Goal: Information Seeking & Learning: Learn about a topic

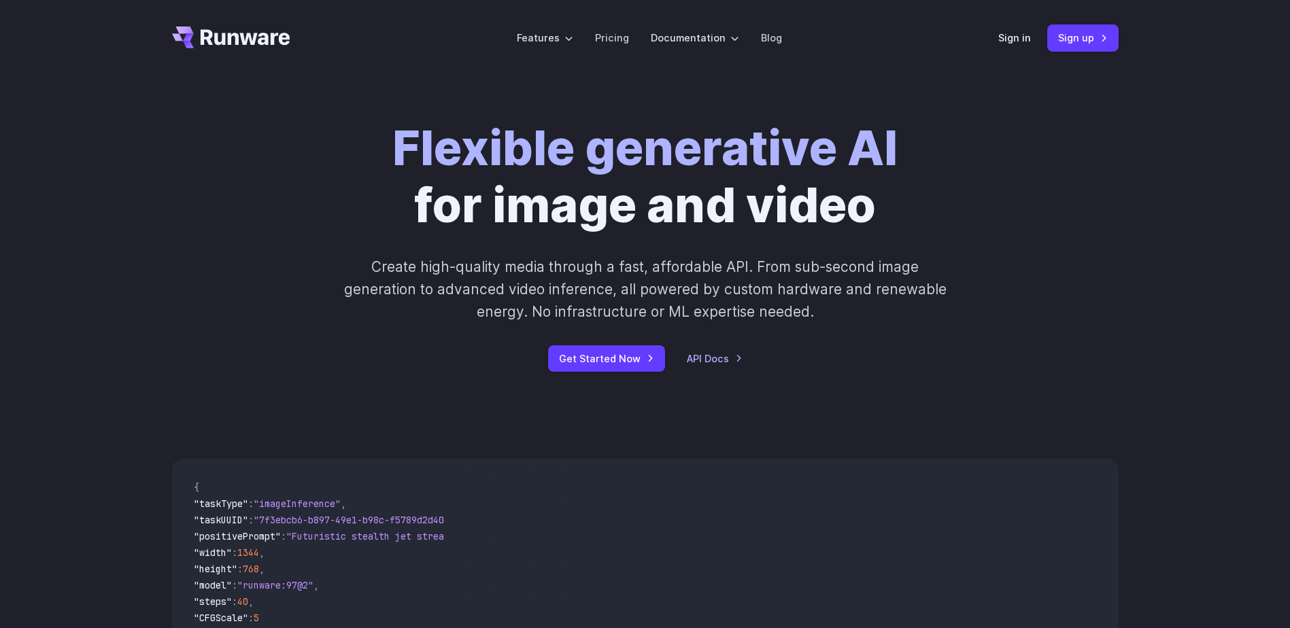
click at [757, 334] on div "Flexible generative AI for image and video Create high-quality media through a …" at bounding box center [646, 246] width 758 height 252
click at [1187, 349] on div "Flexible generative AI for image and video Create high-quality media through a …" at bounding box center [645, 245] width 1290 height 339
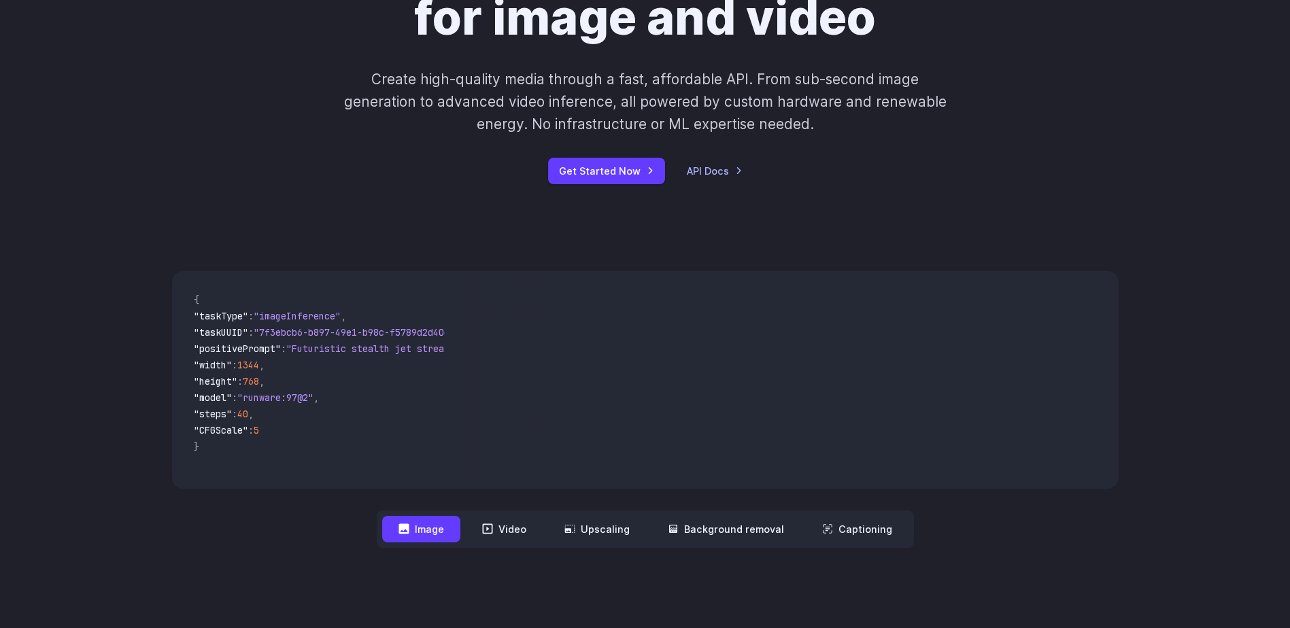
scroll to position [188, 0]
click at [520, 530] on button "Video" at bounding box center [504, 528] width 77 height 27
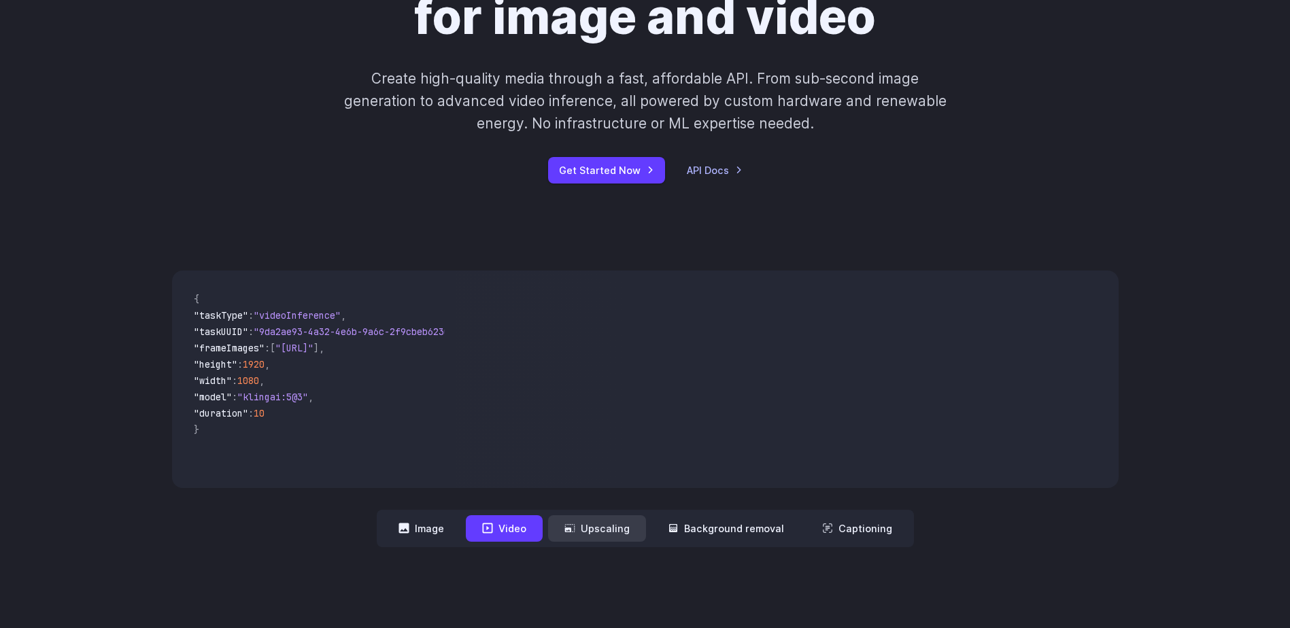
click at [616, 534] on button "Upscaling" at bounding box center [597, 528] width 98 height 27
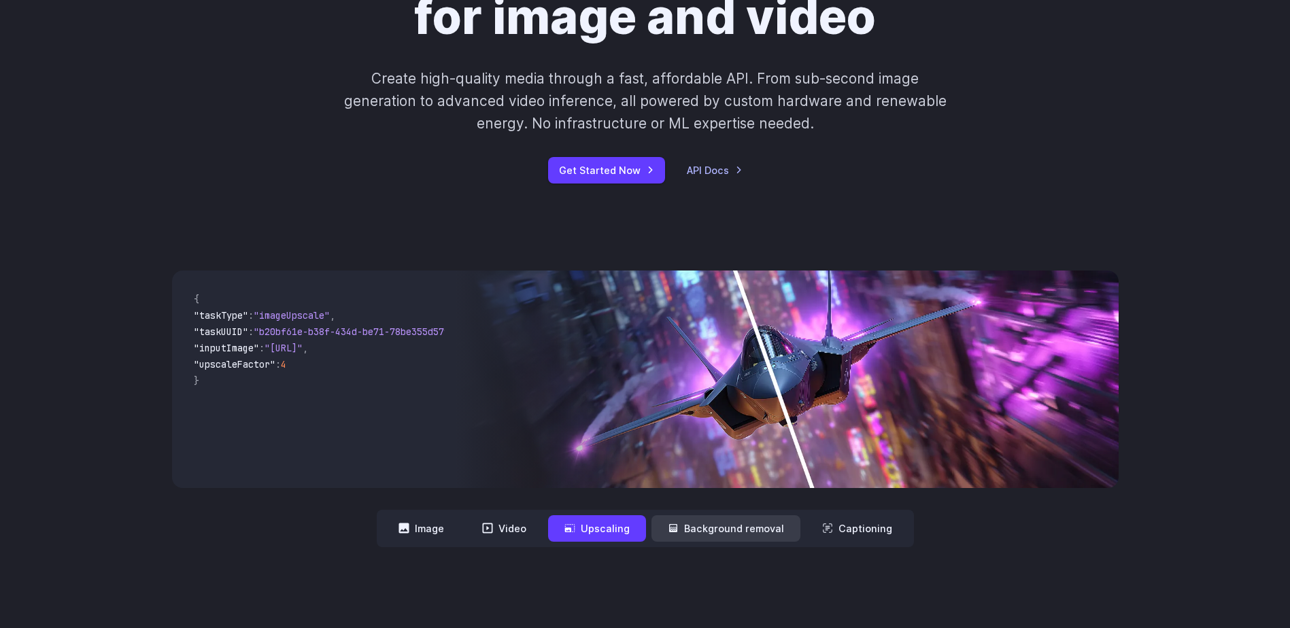
click at [707, 524] on button "Background removal" at bounding box center [725, 528] width 149 height 27
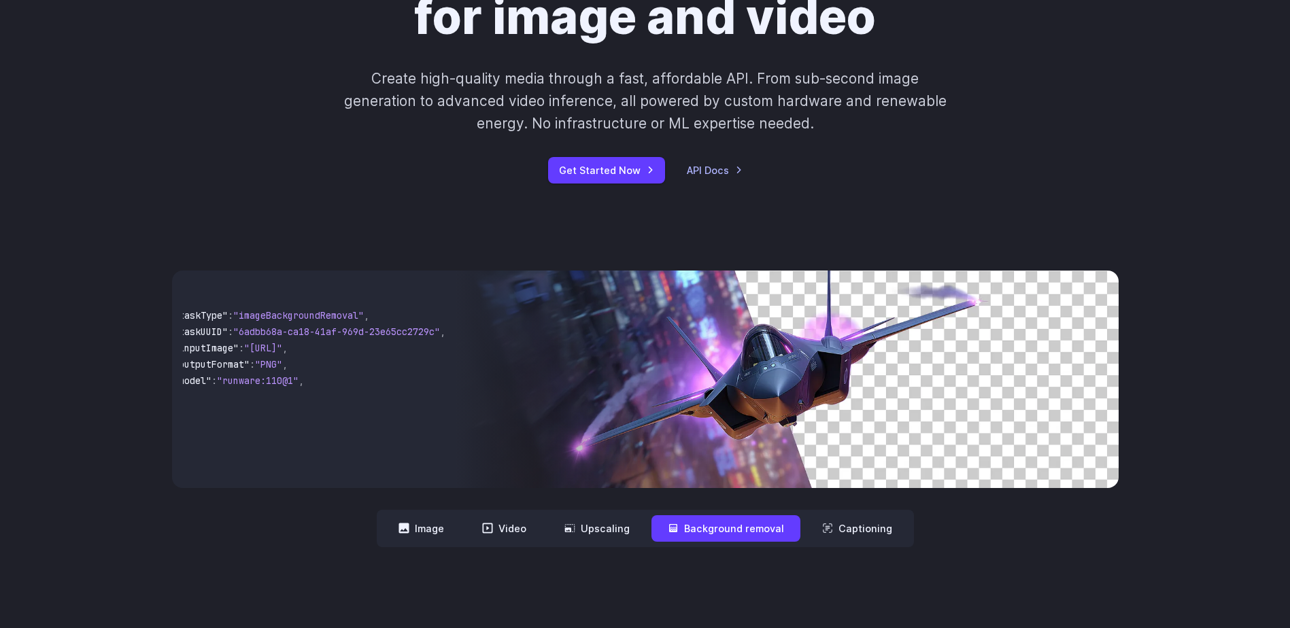
scroll to position [0, 0]
click at [881, 522] on button "Captioning" at bounding box center [857, 528] width 103 height 27
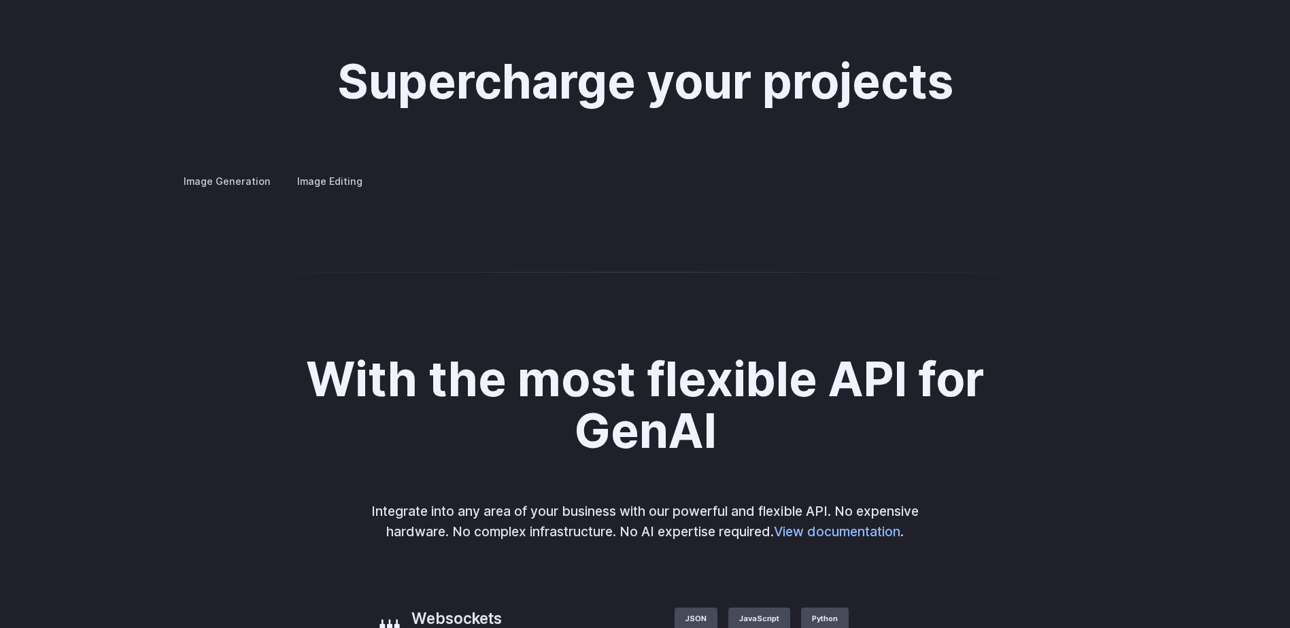
scroll to position [2518, 0]
click at [333, 174] on label "Image Editing" at bounding box center [330, 181] width 88 height 24
click at [0, 0] on h3 "Inpainting" at bounding box center [0, 0] width 0 height 0
click at [0, 0] on details "Outpainting Extend the boundaries of your images creatively, adding new element…" at bounding box center [0, 0] width 0 height 0
click at [0, 0] on h3 "Outpainting" at bounding box center [0, 0] width 0 height 0
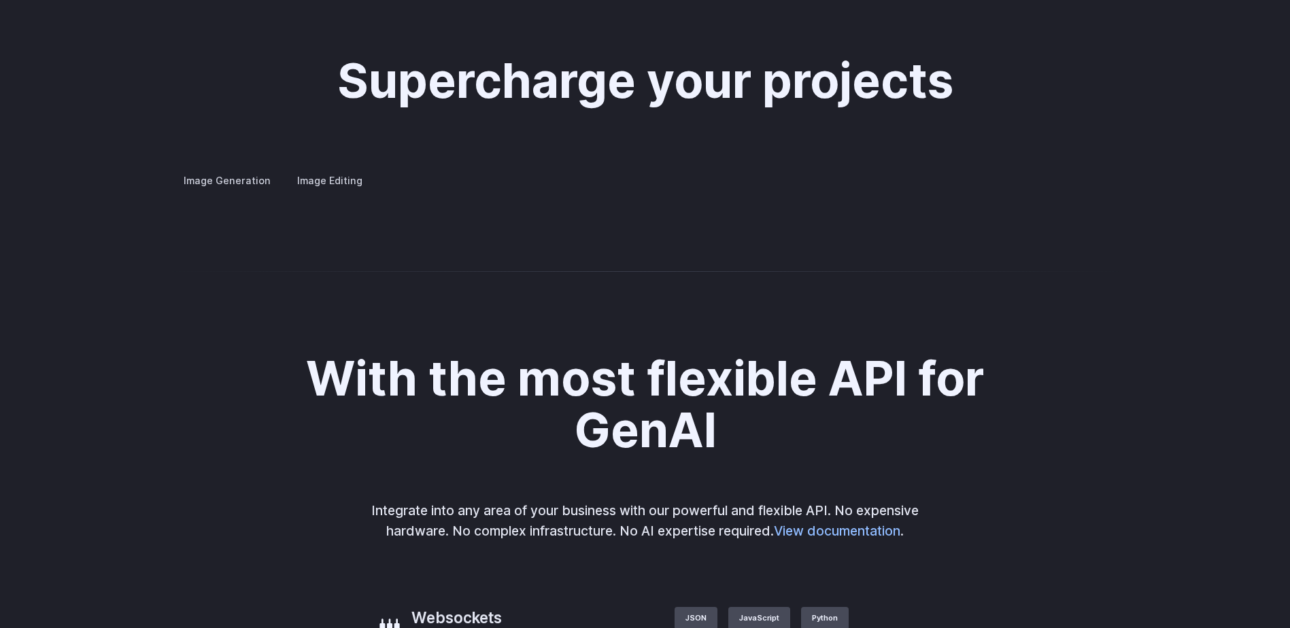
click at [0, 0] on h3 "Upscaling" at bounding box center [0, 0] width 0 height 0
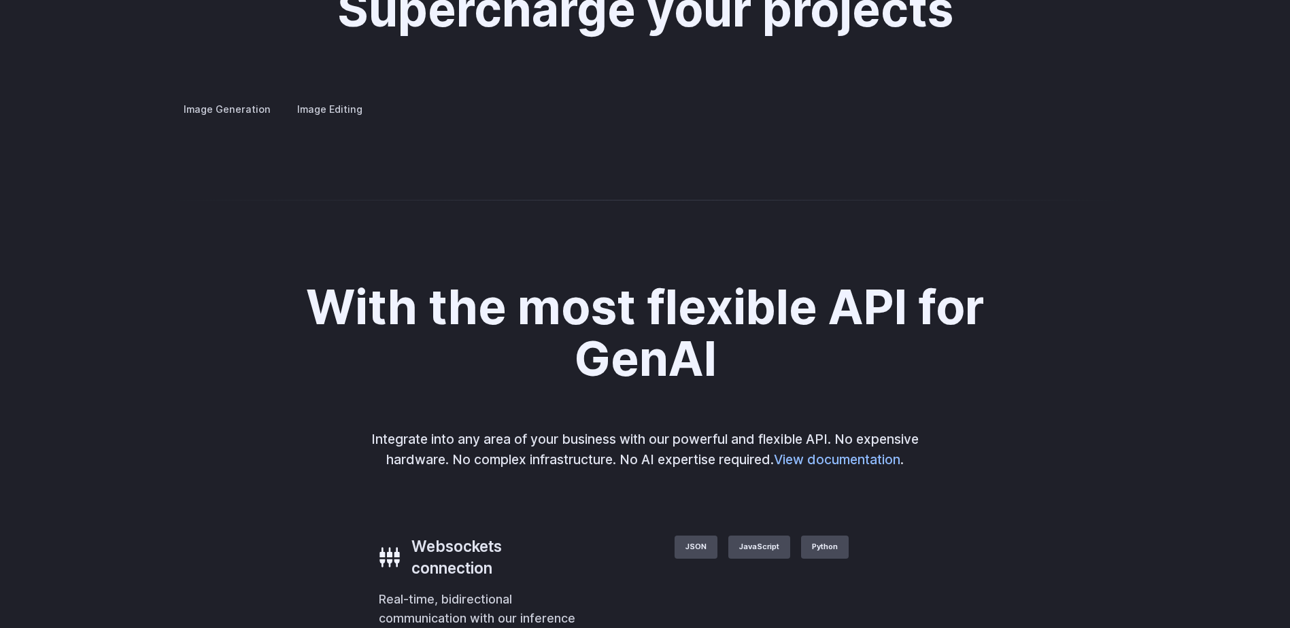
scroll to position [2589, 0]
click at [0, 0] on h3 "Outpainting" at bounding box center [0, 0] width 0 height 0
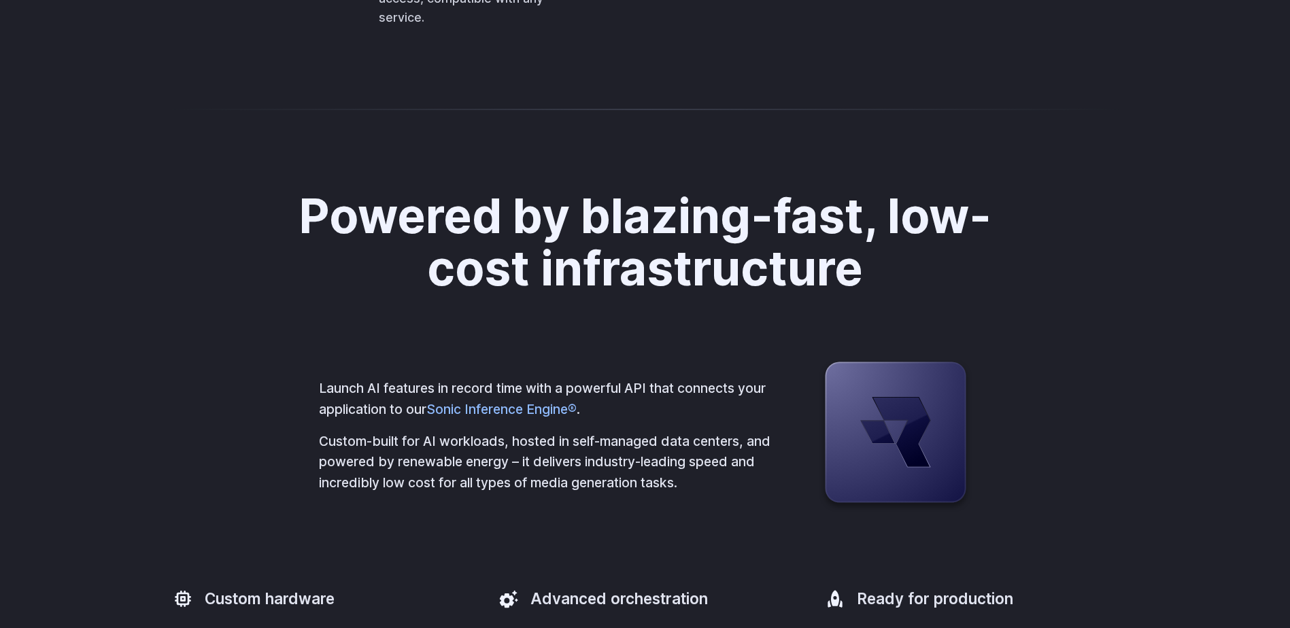
scroll to position [3431, 0]
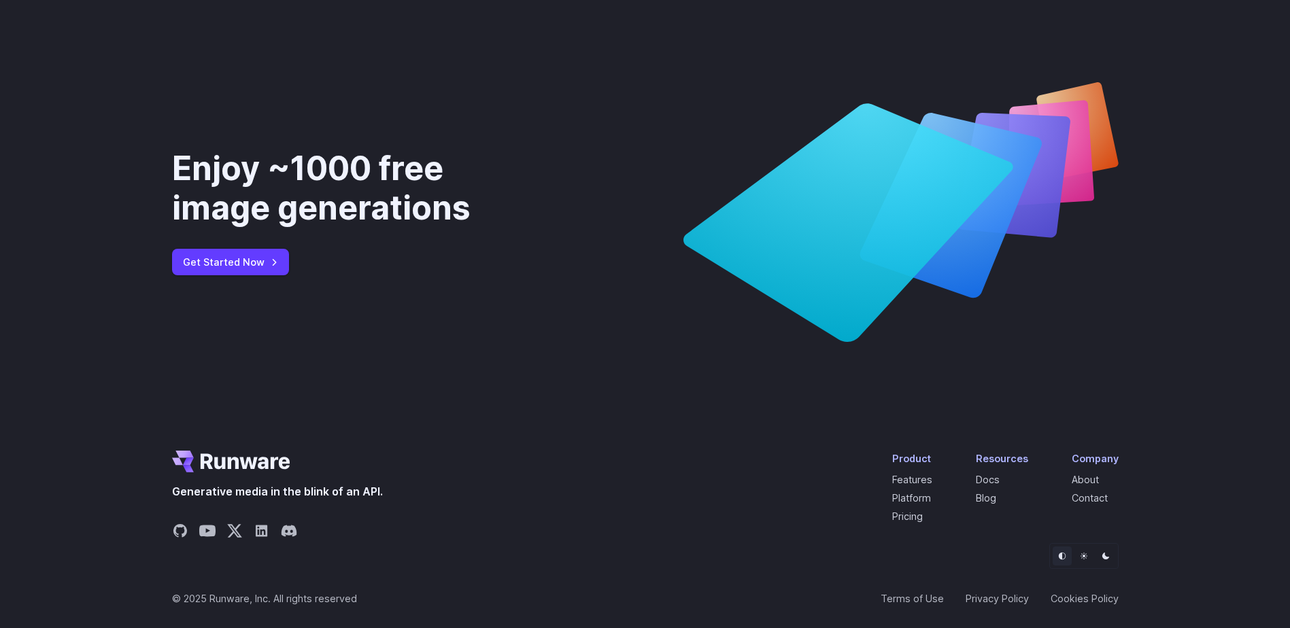
scroll to position [5101, 0]
click at [913, 518] on link "Pricing" at bounding box center [907, 517] width 31 height 12
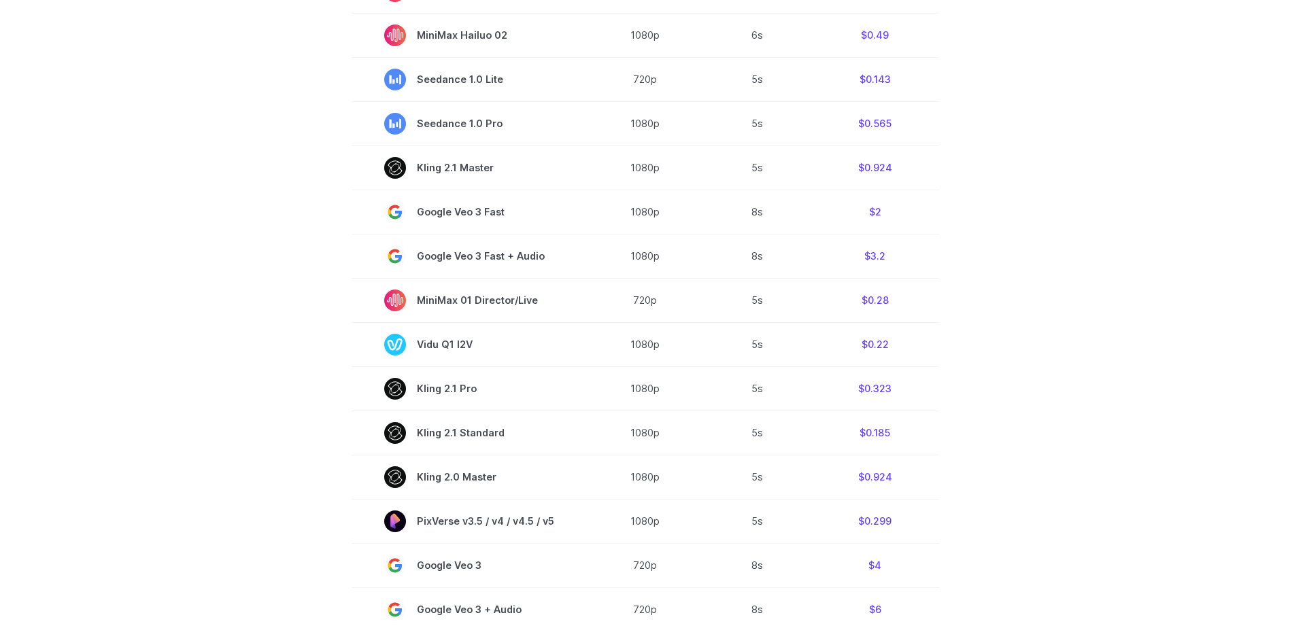
scroll to position [530, 0]
click at [984, 396] on section "Model Resolution Duration Price / Video MiniMax Hailuo 02 768p 10s $0.56 MiniMa…" at bounding box center [645, 391] width 947 height 922
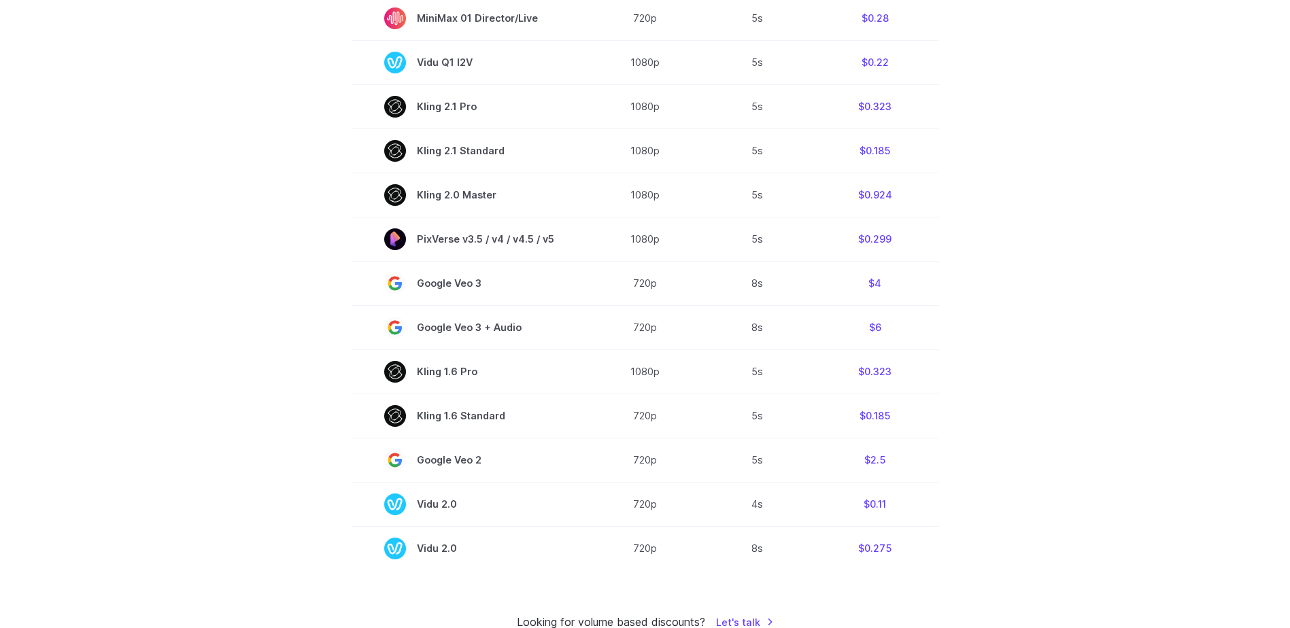
scroll to position [811, 0]
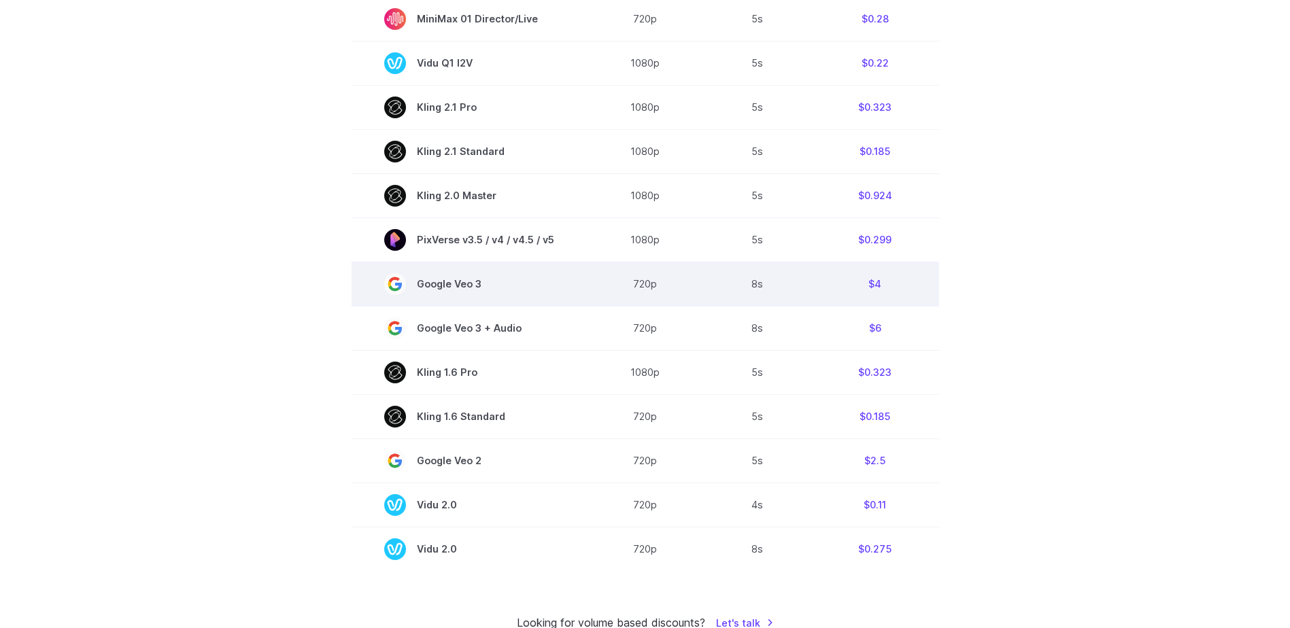
click at [656, 275] on td "720p" at bounding box center [645, 284] width 117 height 44
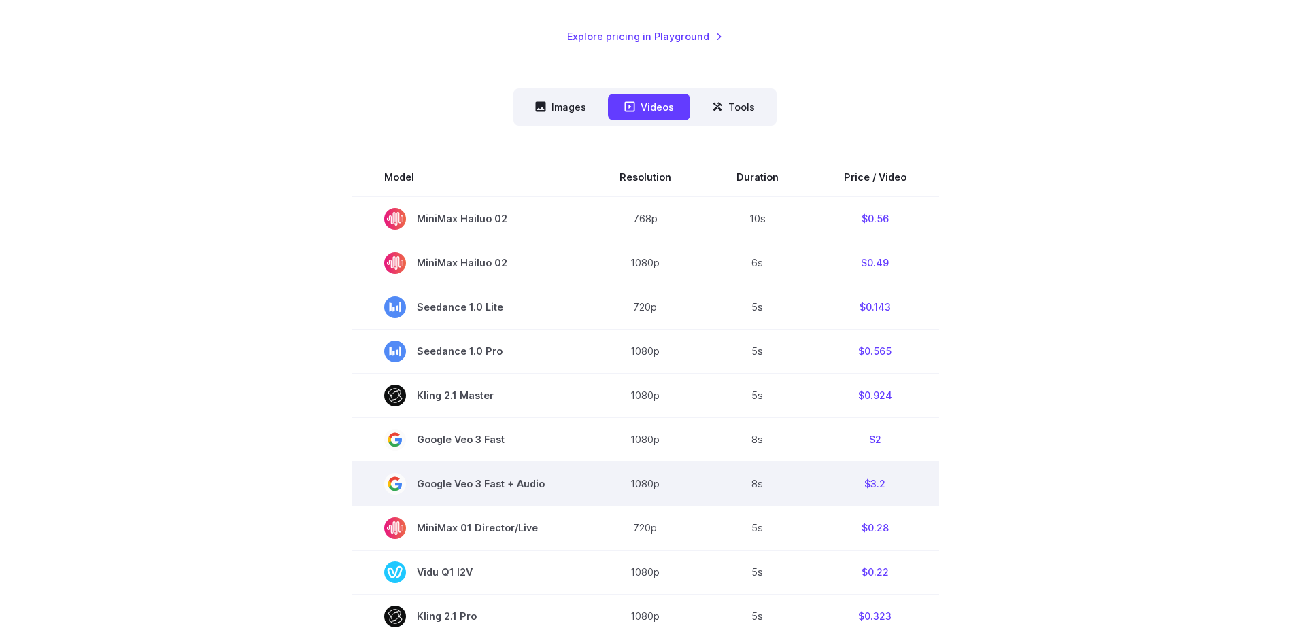
scroll to position [301, 0]
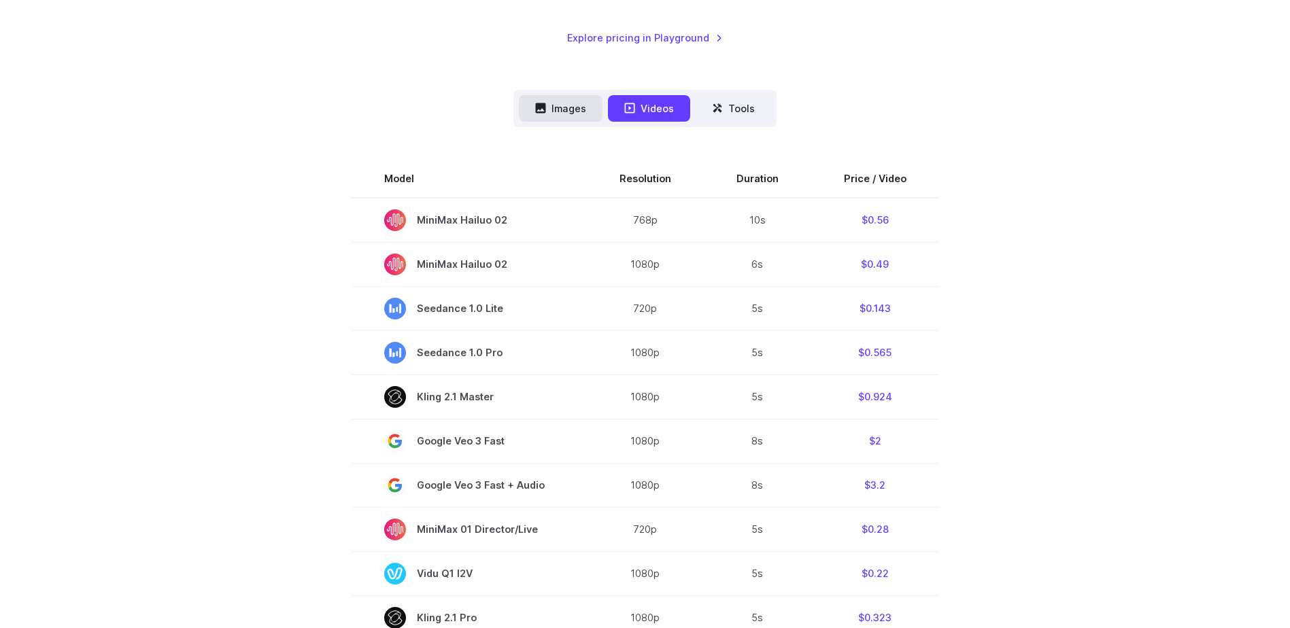
click at [553, 99] on button "Images" at bounding box center [561, 108] width 84 height 27
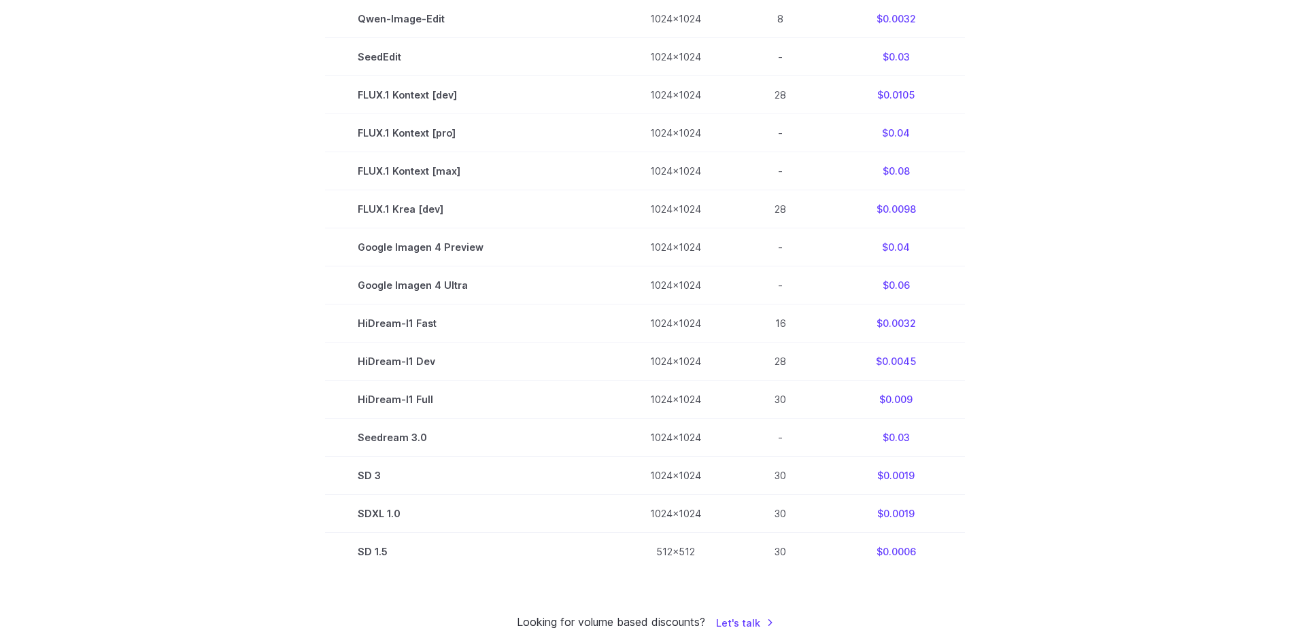
scroll to position [654, 0]
click at [1097, 381] on section "Model Size Steps Price / Image FLUX.1 [schnell] 1024x1024 4 $0.0013 FLUX.1 [dev…" at bounding box center [645, 187] width 947 height 762
click at [1068, 378] on section "Model Size Steps Price / Image FLUX.1 [schnell] 1024x1024 4 $0.0013 FLUX.1 [dev…" at bounding box center [645, 187] width 947 height 762
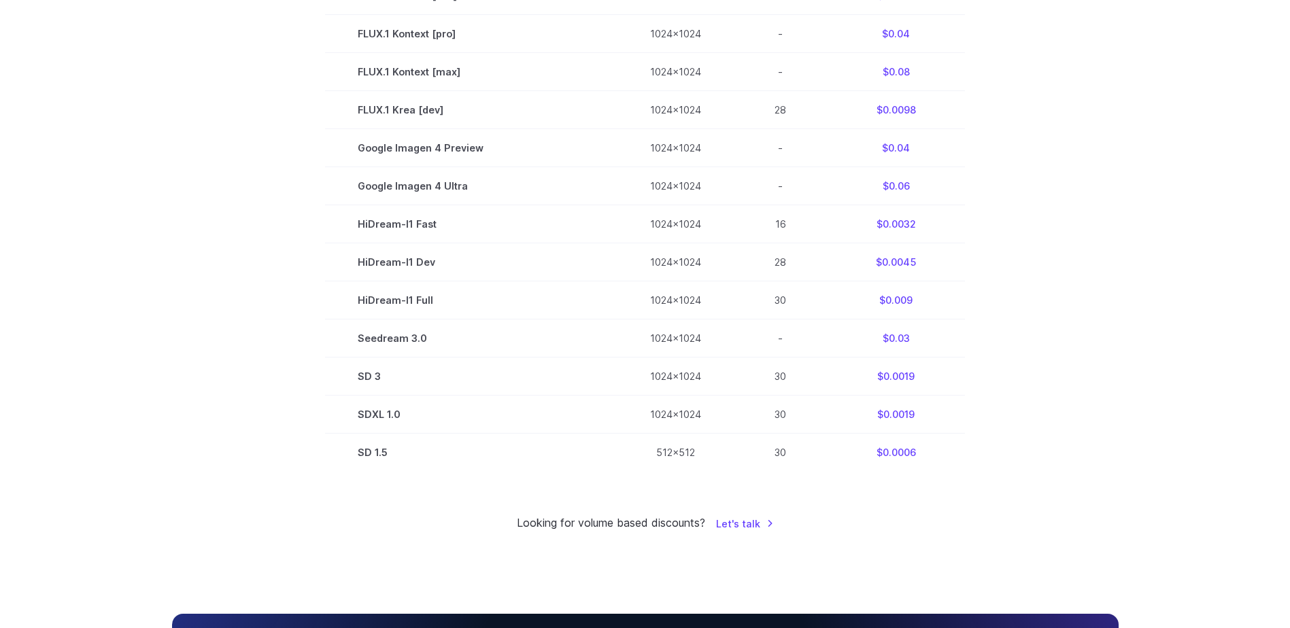
scroll to position [750, 0]
click at [665, 524] on small "Looking for volume based discounts?" at bounding box center [611, 524] width 188 height 18
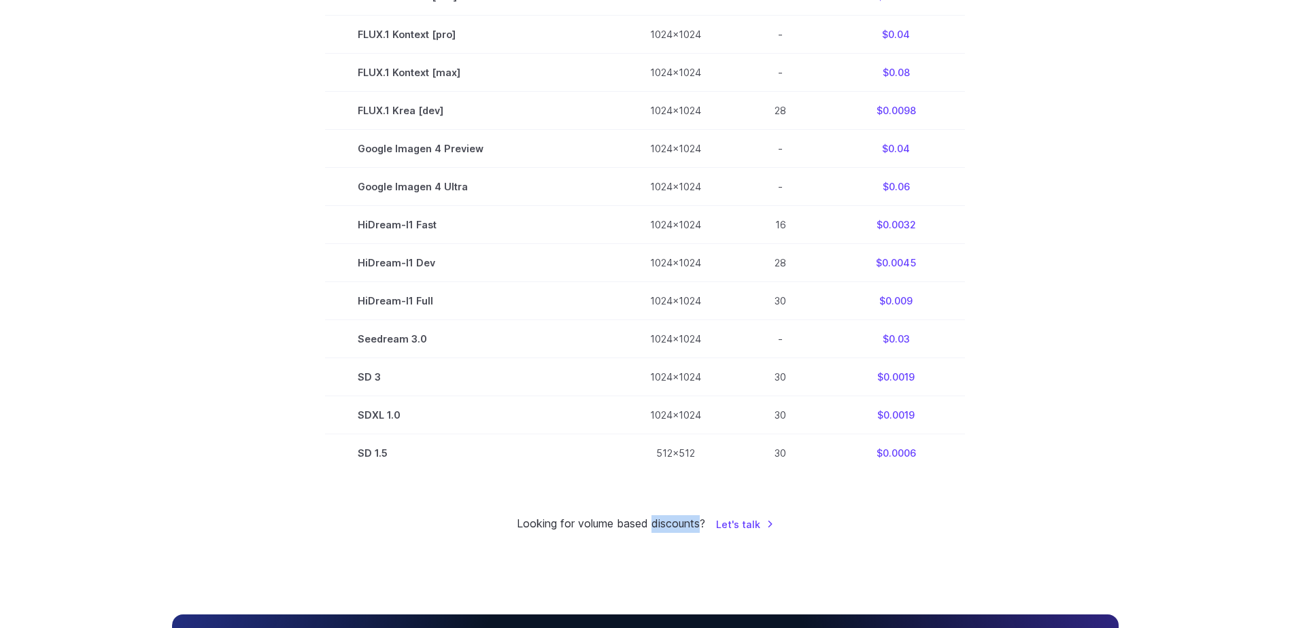
click at [665, 524] on small "Looking for volume based discounts?" at bounding box center [611, 524] width 188 height 18
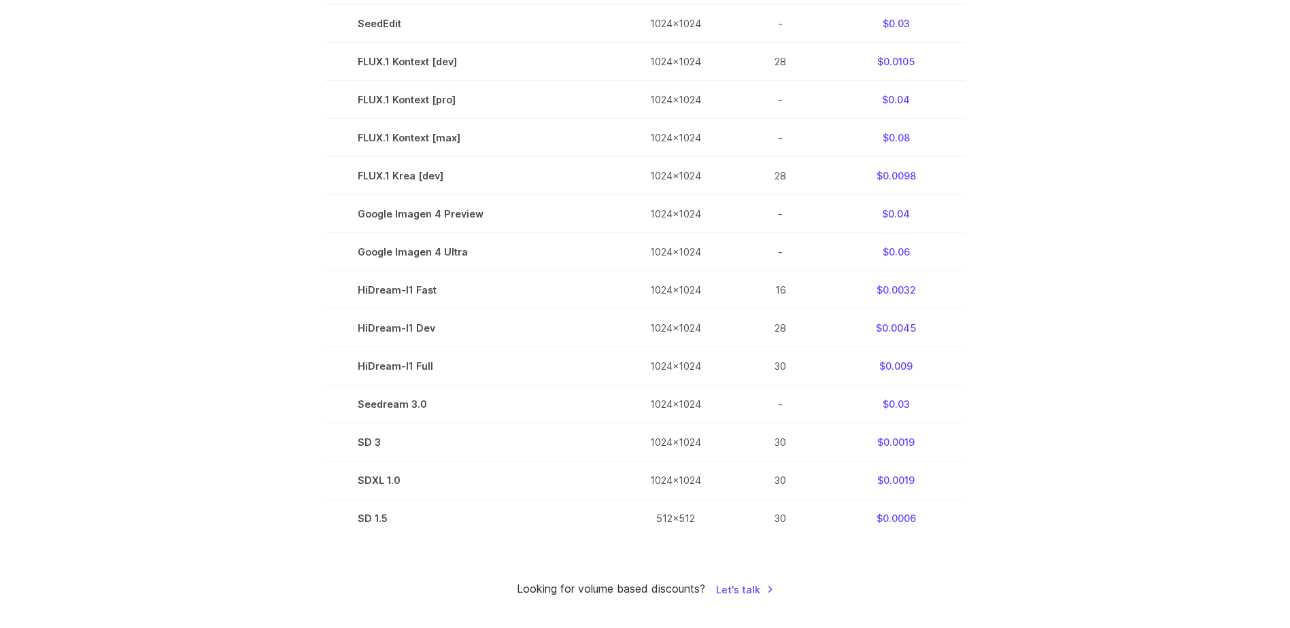
scroll to position [684, 0]
click at [1100, 386] on section "Model Size Steps Price / Image FLUX.1 [schnell] 1024x1024 4 $0.0013 FLUX.1 [dev…" at bounding box center [645, 157] width 947 height 762
click at [1198, 364] on div "Pricing based on what you use Exact pricing depends on your setup. Use the Play…" at bounding box center [645, 28] width 1290 height 1272
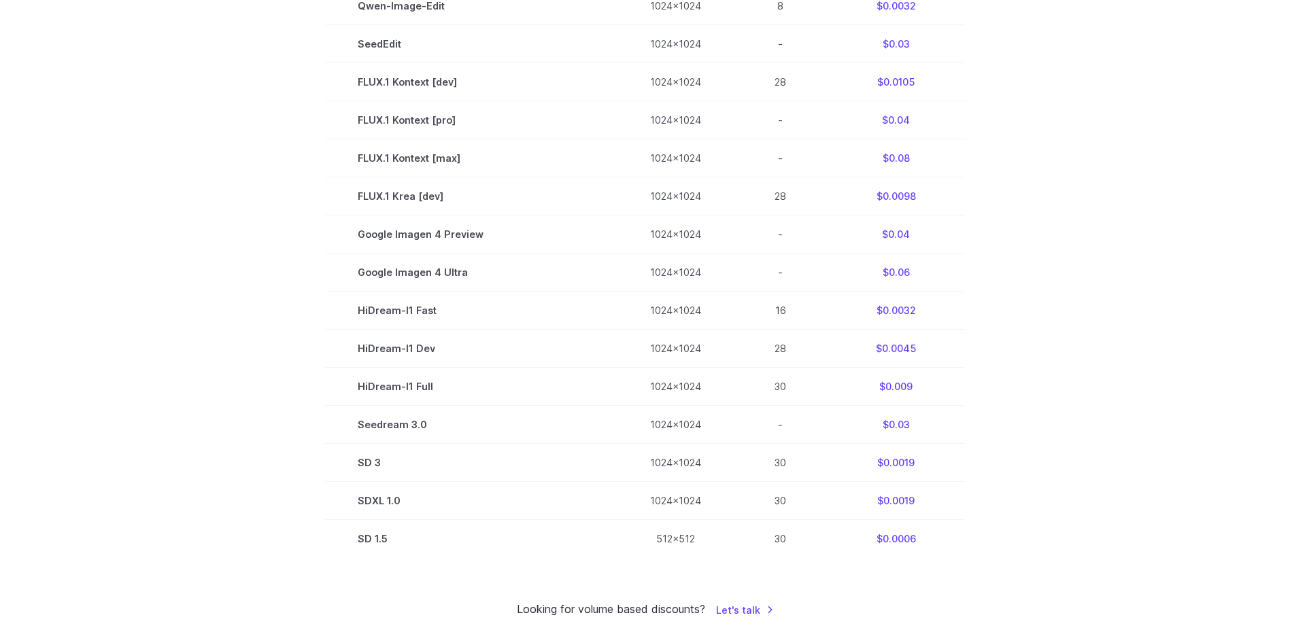
scroll to position [665, 0]
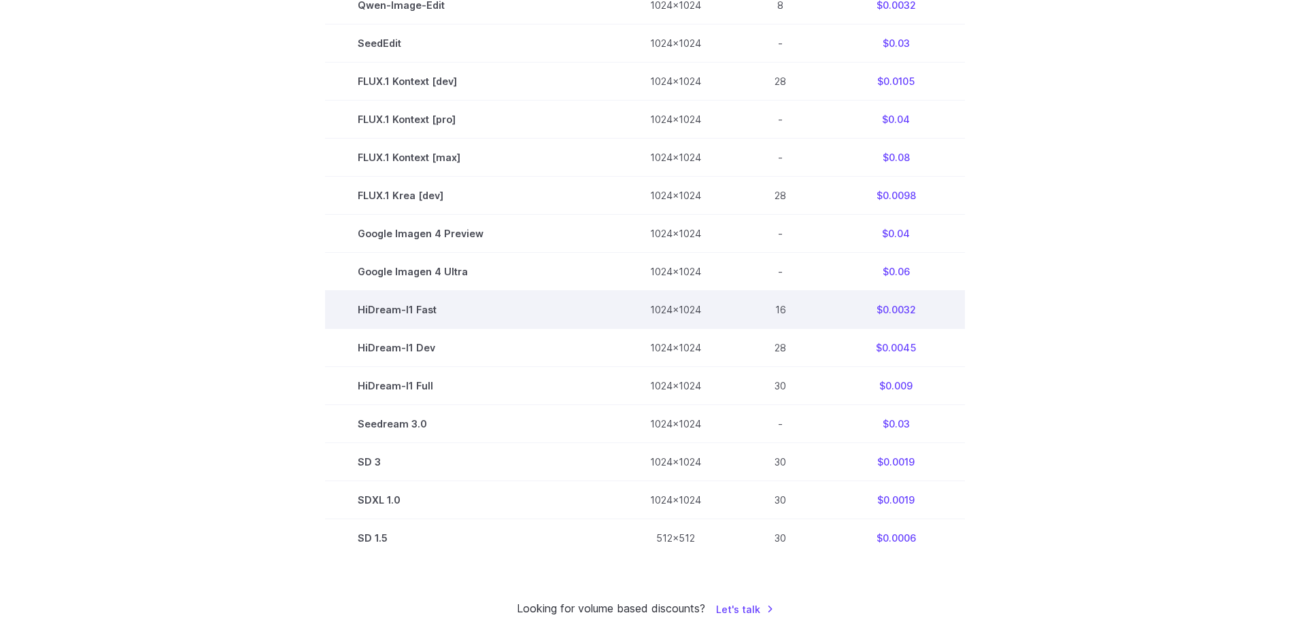
click at [886, 301] on td "$0.0032" at bounding box center [896, 310] width 138 height 38
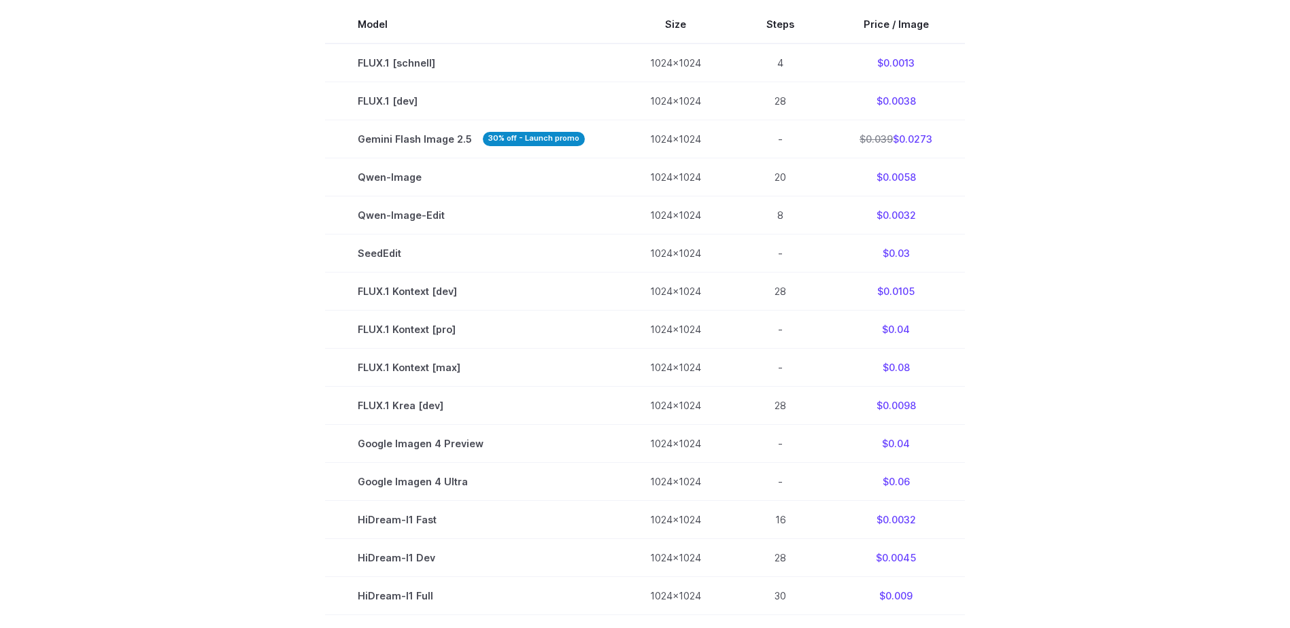
scroll to position [454, 0]
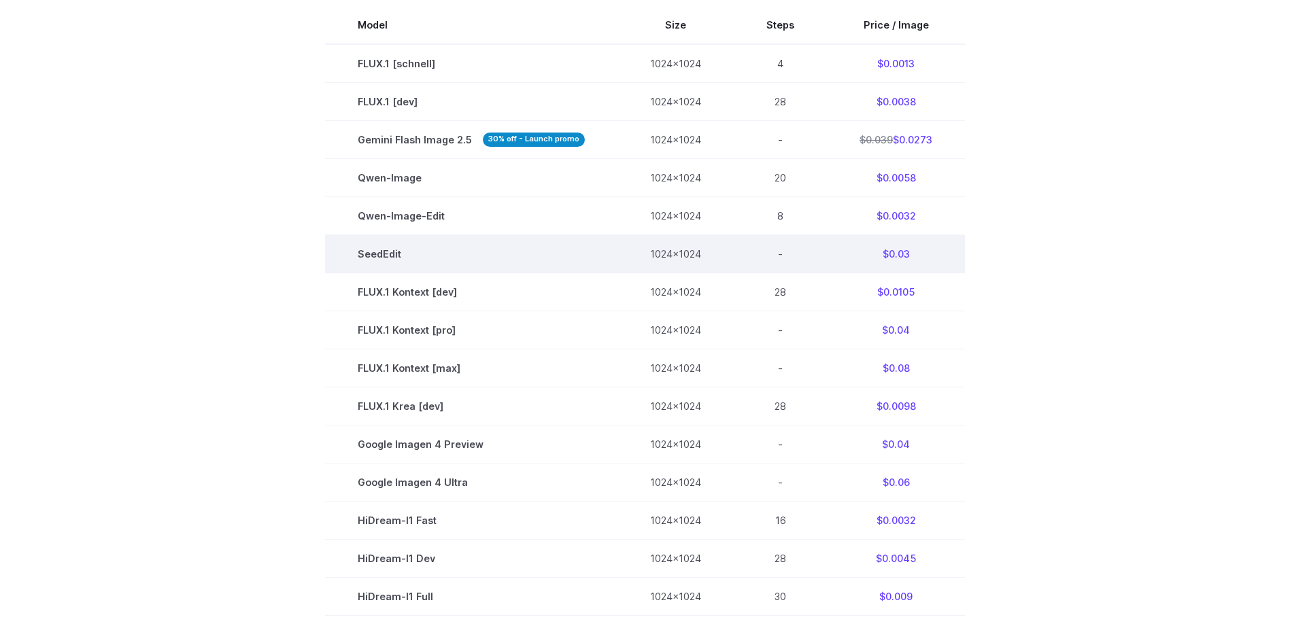
click at [715, 239] on td "1024x1024" at bounding box center [675, 254] width 116 height 38
click at [707, 264] on td "1024x1024" at bounding box center [675, 254] width 116 height 38
drag, startPoint x: 640, startPoint y: 252, endPoint x: 692, endPoint y: 264, distance: 53.1
click at [692, 264] on td "1024x1024" at bounding box center [675, 254] width 116 height 38
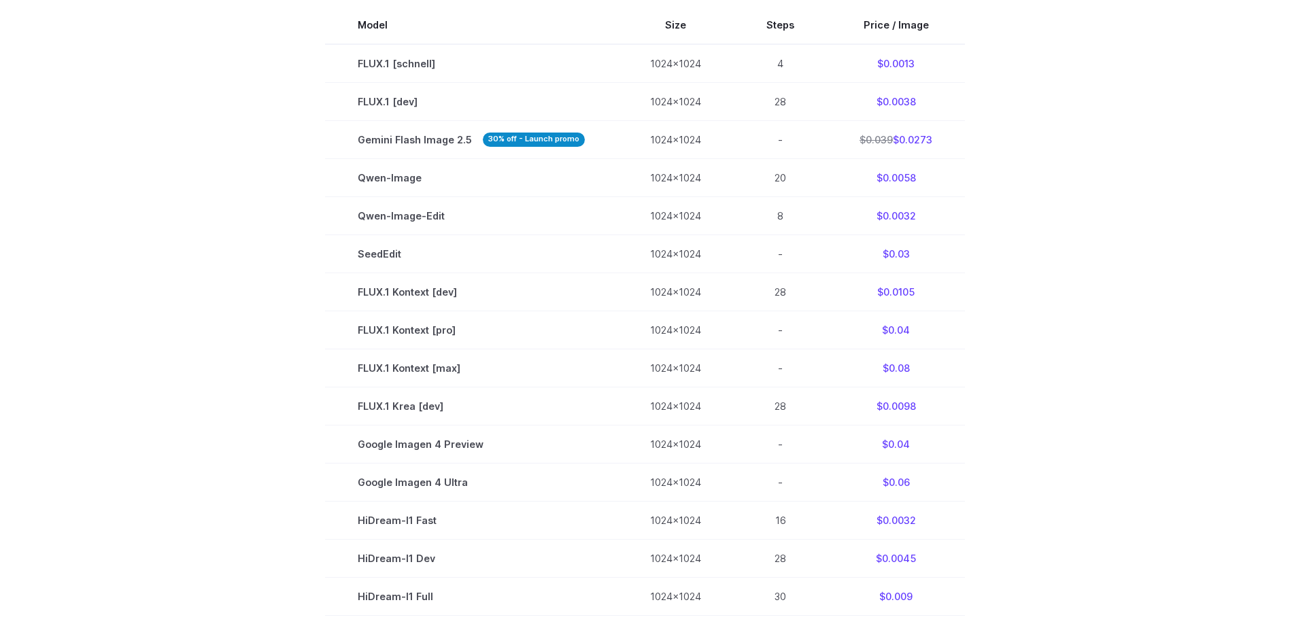
click at [1106, 333] on section "Model Size Steps Price / Image FLUX.1 [schnell] 1024x1024 4 $0.0013 FLUX.1 [dev…" at bounding box center [645, 387] width 947 height 762
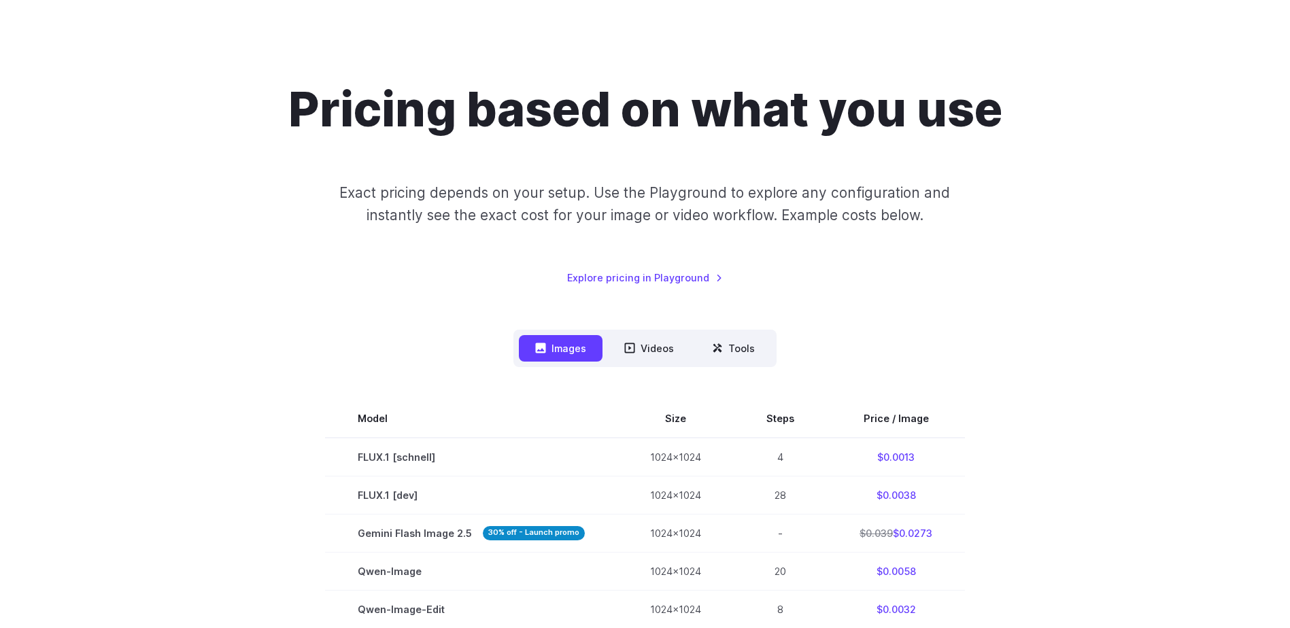
scroll to position [0, 0]
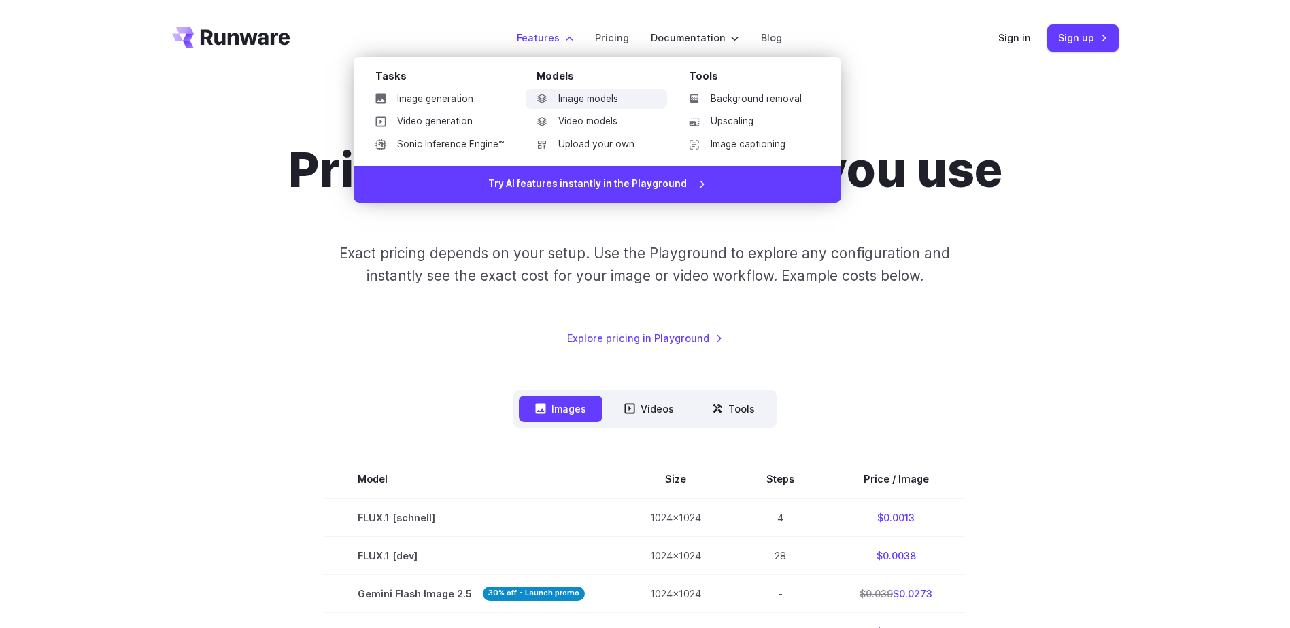
click at [585, 95] on link "Image models" at bounding box center [596, 99] width 141 height 20
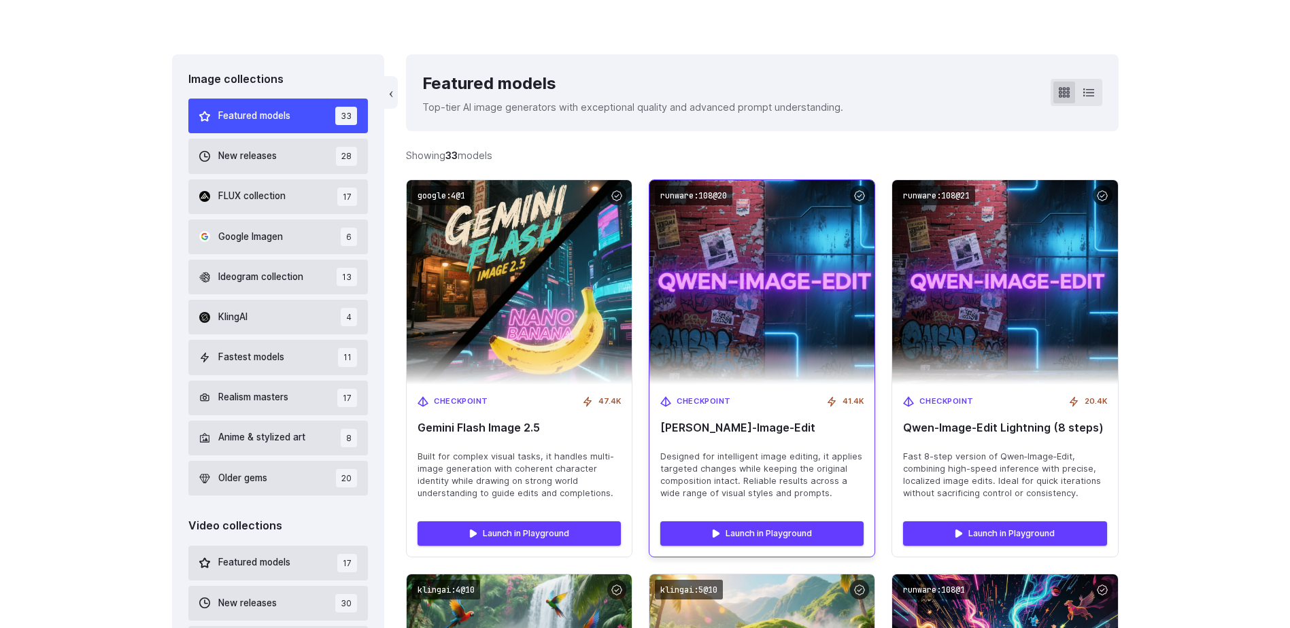
scroll to position [356, 0]
click at [766, 316] on img at bounding box center [763, 283] width 248 height 225
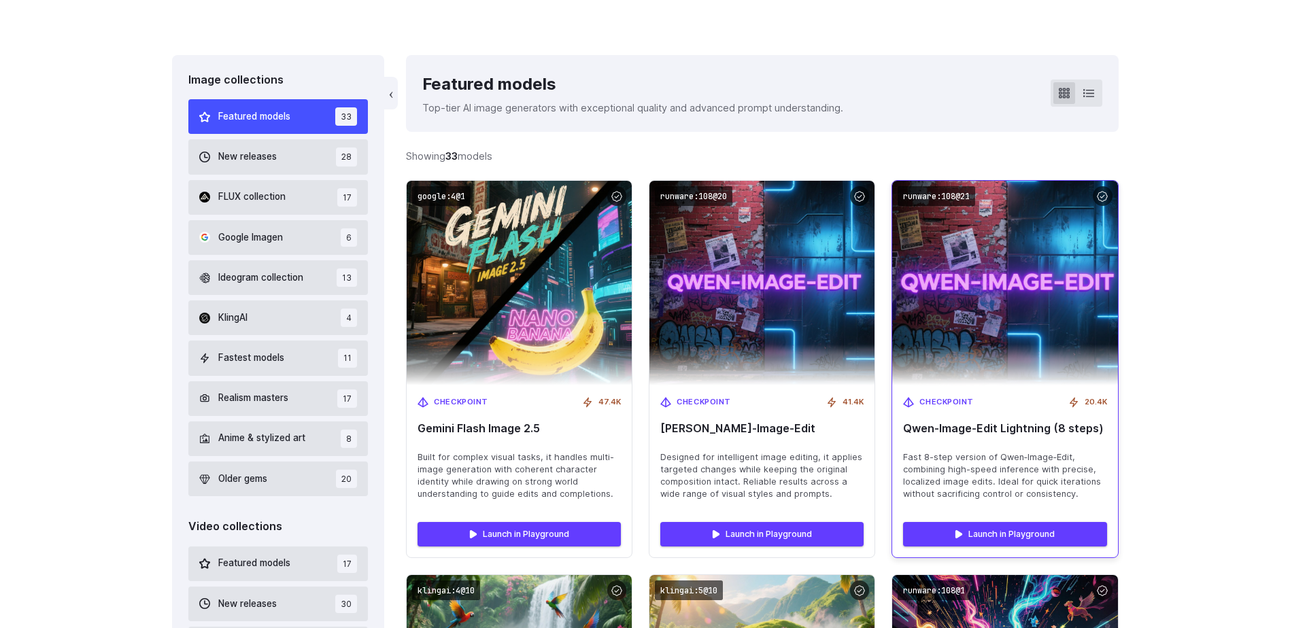
click at [1036, 464] on span "Fast 8-step version of Qwen‑Image‑Edit, combining high-speed inference with pre…" at bounding box center [1004, 476] width 203 height 49
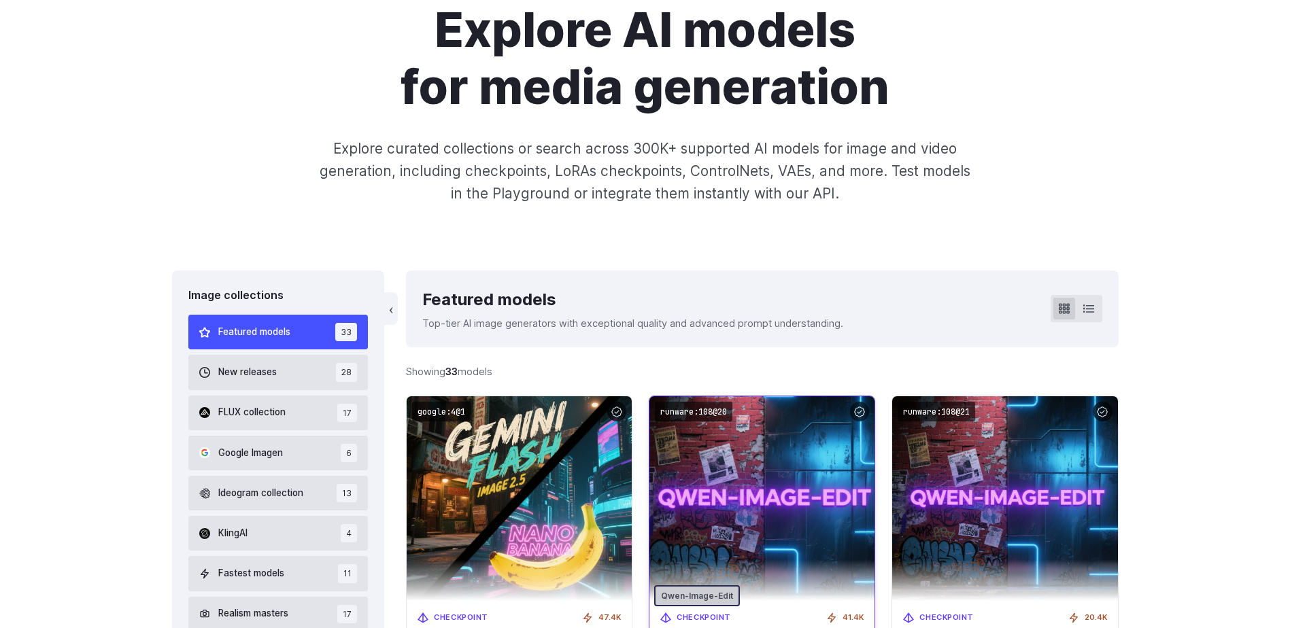
scroll to position [0, 0]
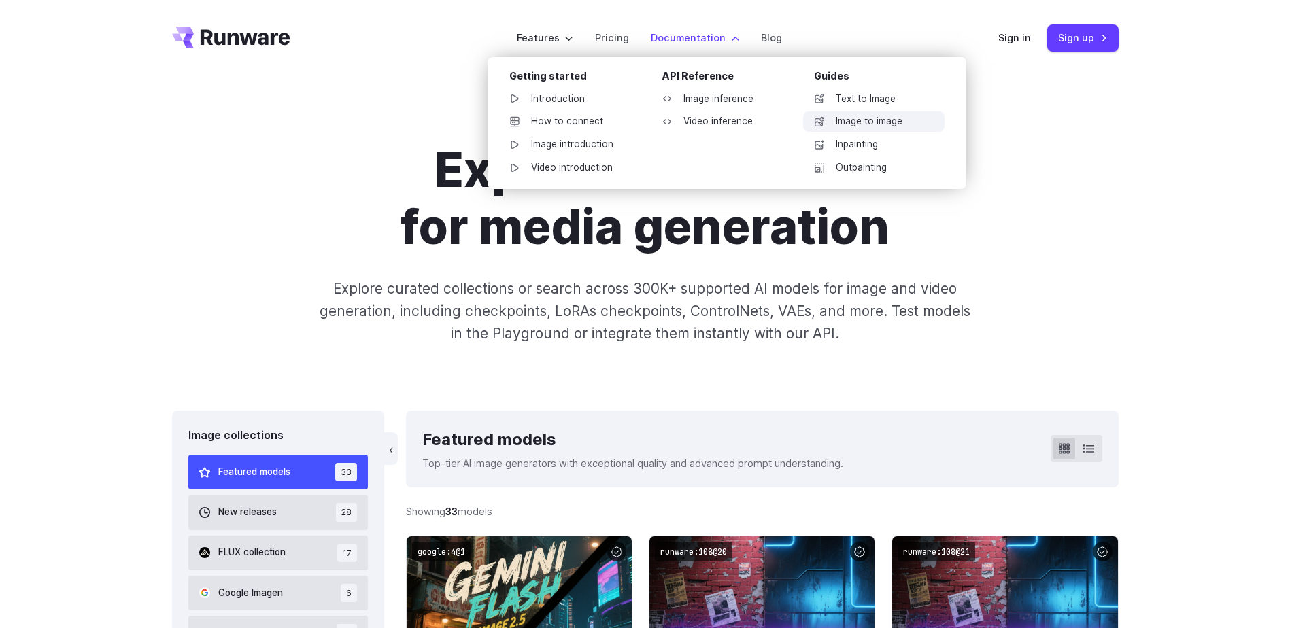
click at [891, 117] on link "Image to image" at bounding box center [873, 122] width 141 height 20
